Goal: Navigation & Orientation: Find specific page/section

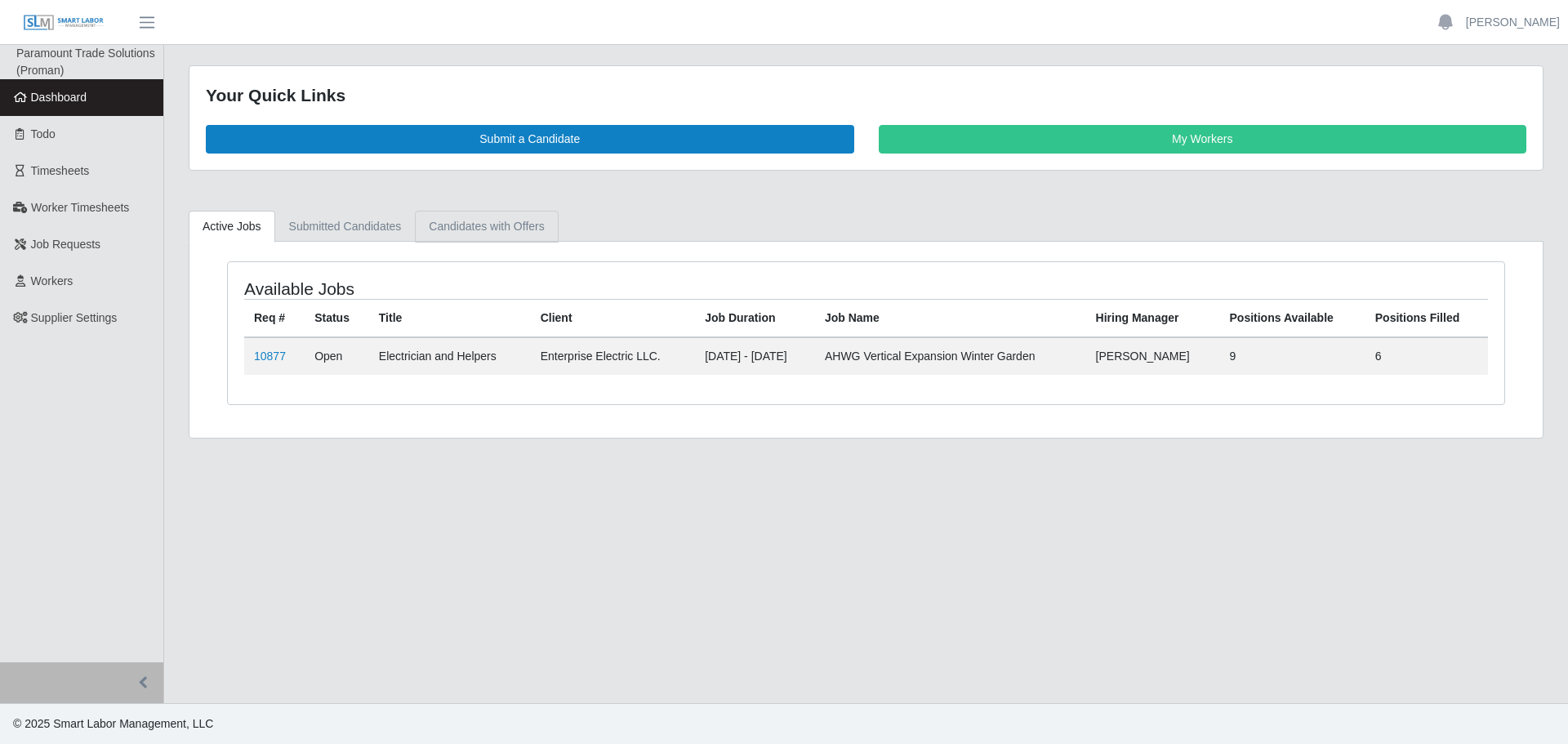
click at [421, 225] on link "Candidates with Offers" at bounding box center [487, 226] width 143 height 32
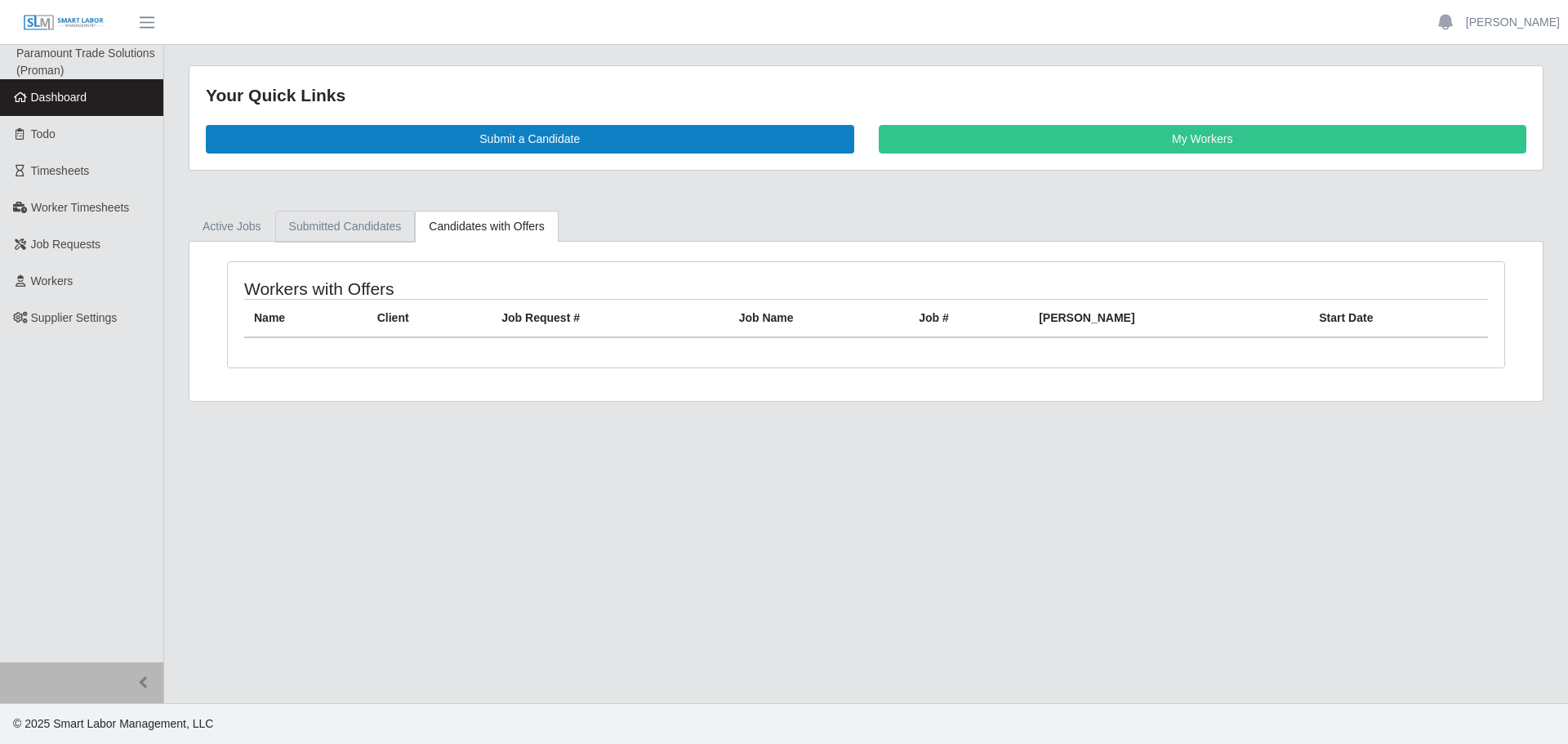
click at [369, 216] on link "Submitted Candidates" at bounding box center [345, 226] width 141 height 32
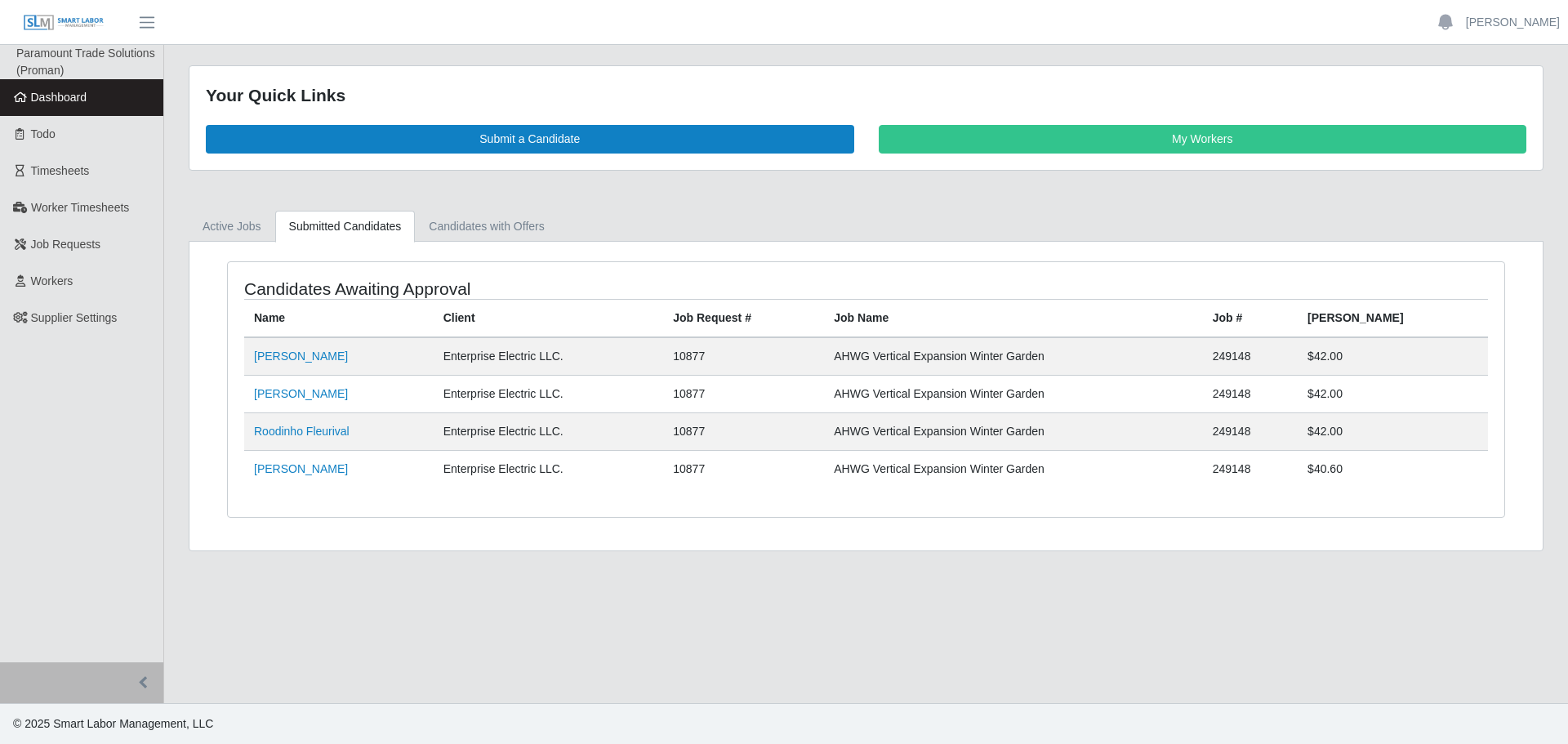
click at [271, 210] on li "Active Jobs" at bounding box center [232, 225] width 87 height 31
click at [258, 217] on link "Active Jobs" at bounding box center [232, 226] width 87 height 32
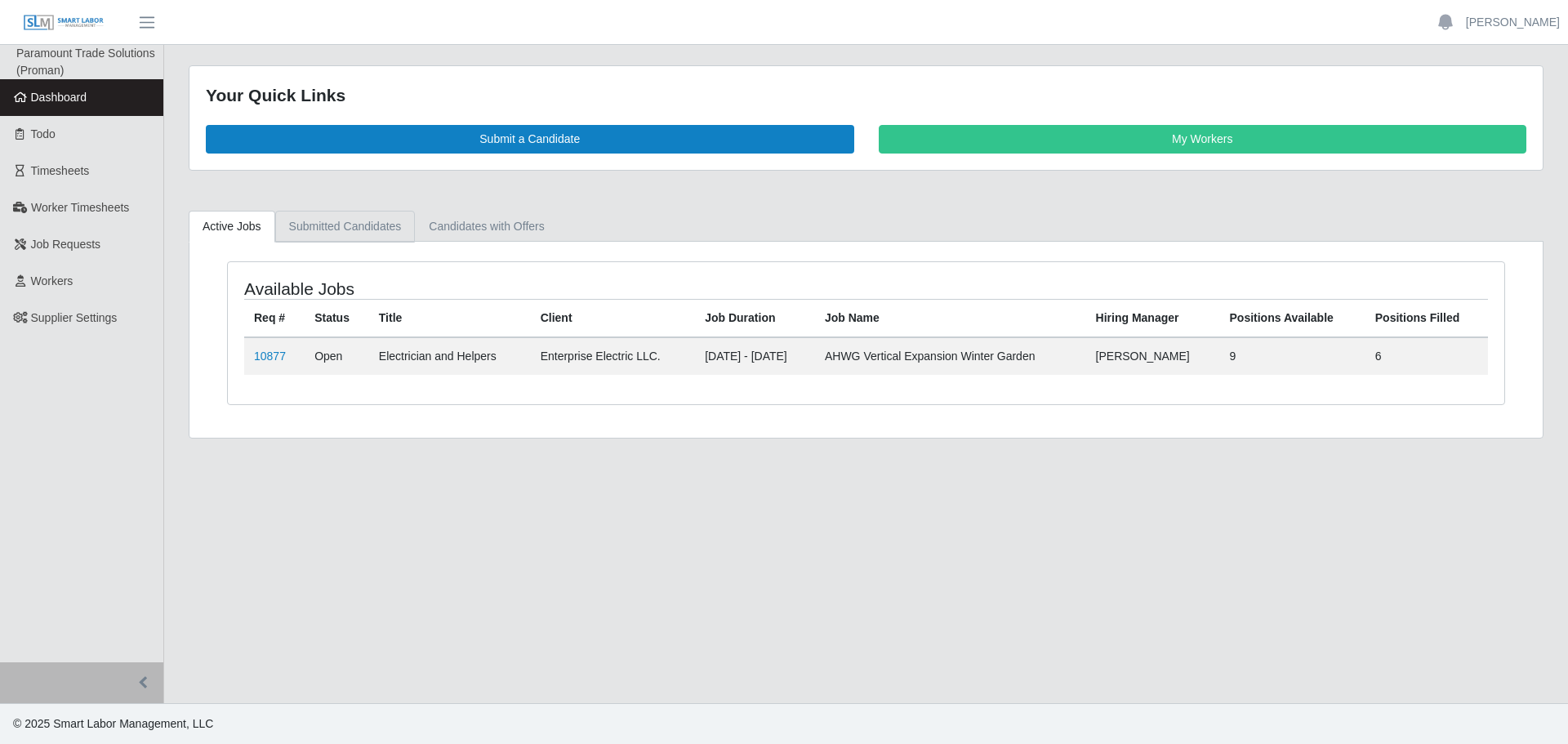
click at [337, 217] on link "Submitted Candidates" at bounding box center [345, 226] width 141 height 32
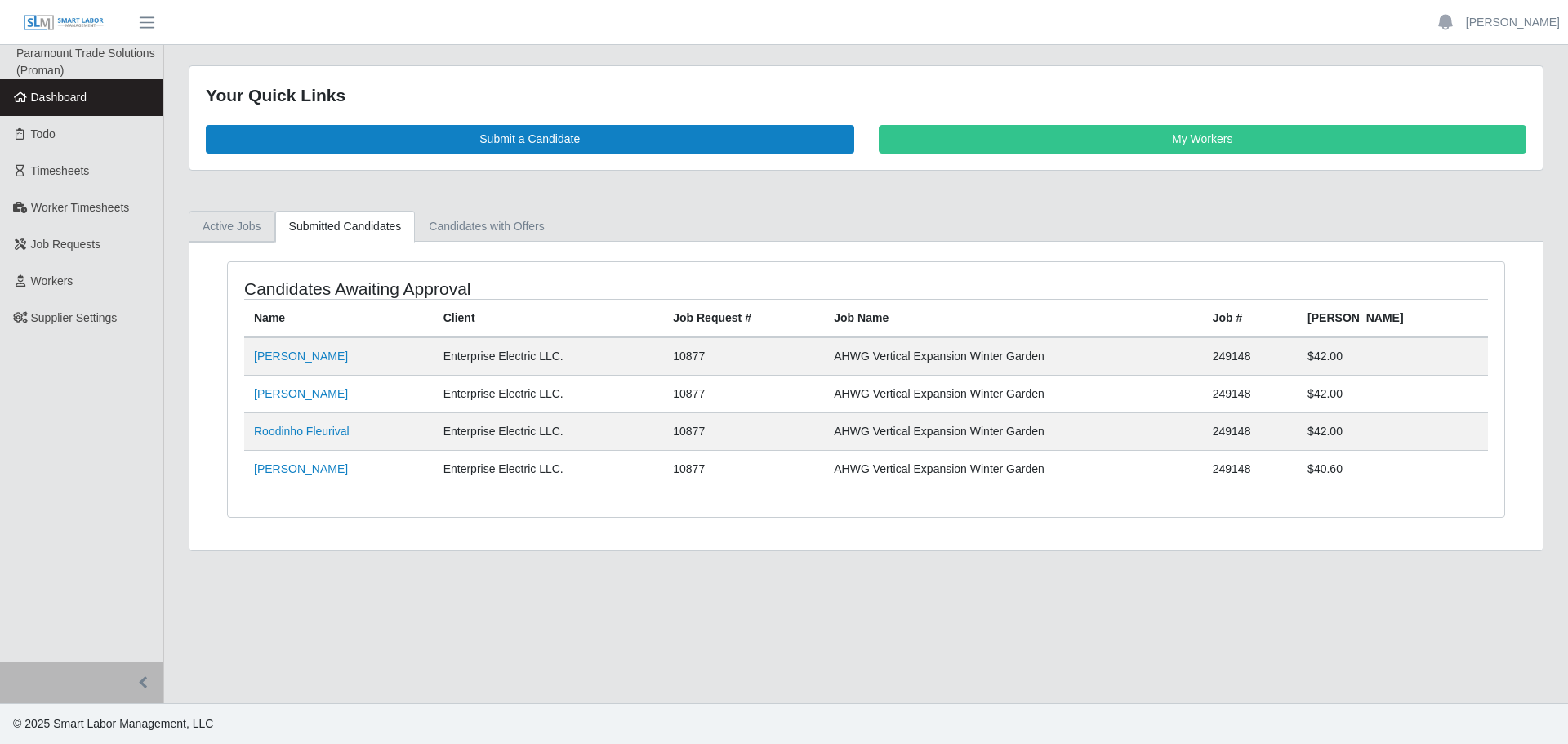
click at [251, 227] on link "Active Jobs" at bounding box center [232, 226] width 87 height 32
